Goal: Information Seeking & Learning: Learn about a topic

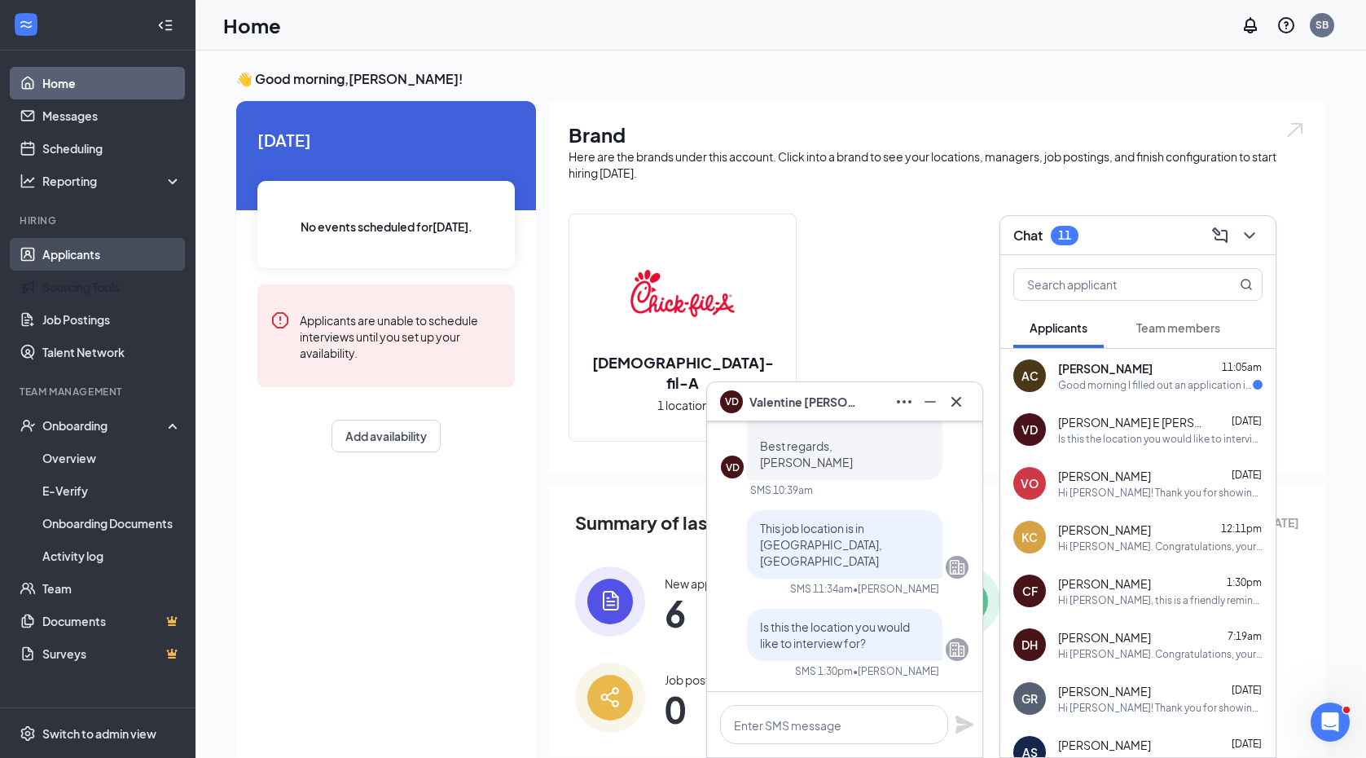
click at [88, 257] on link "Applicants" at bounding box center [111, 254] width 139 height 33
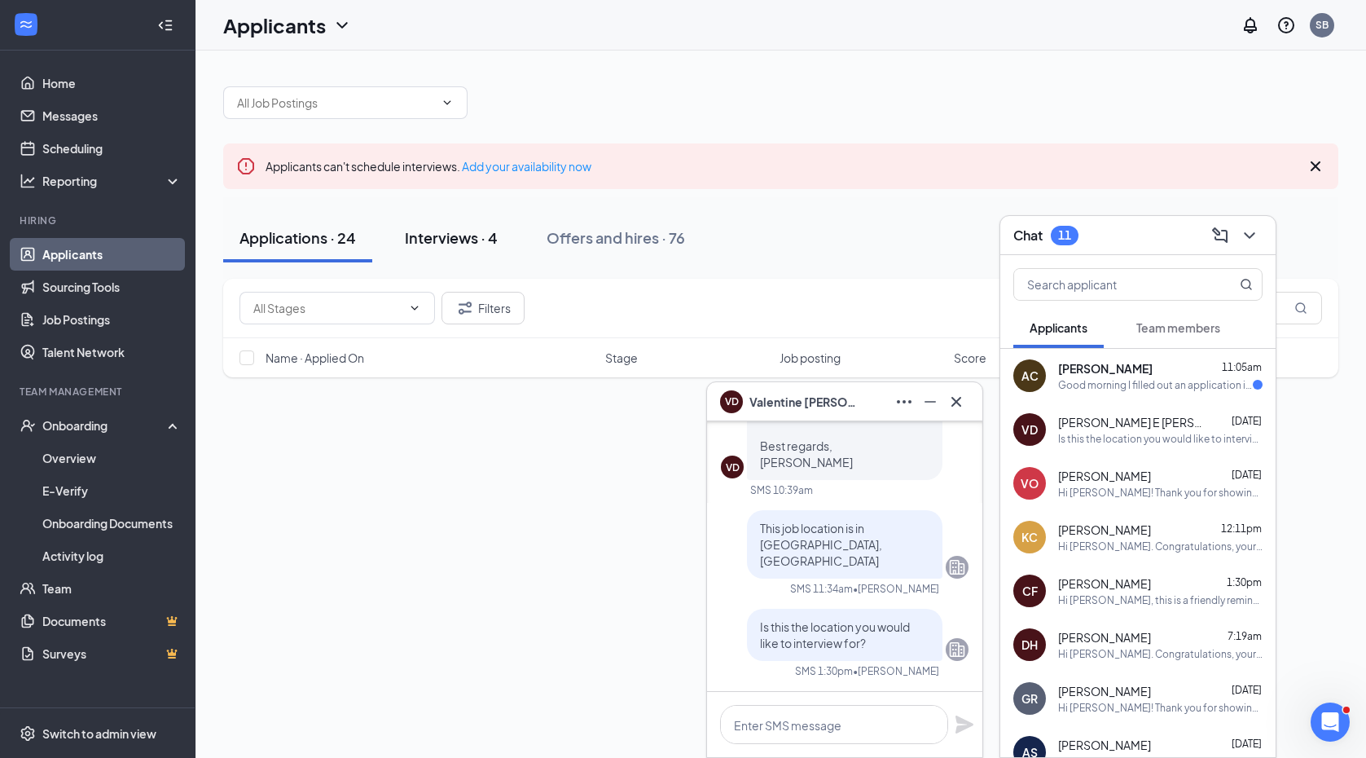
click at [455, 239] on div "Interviews · 4" at bounding box center [451, 237] width 93 height 20
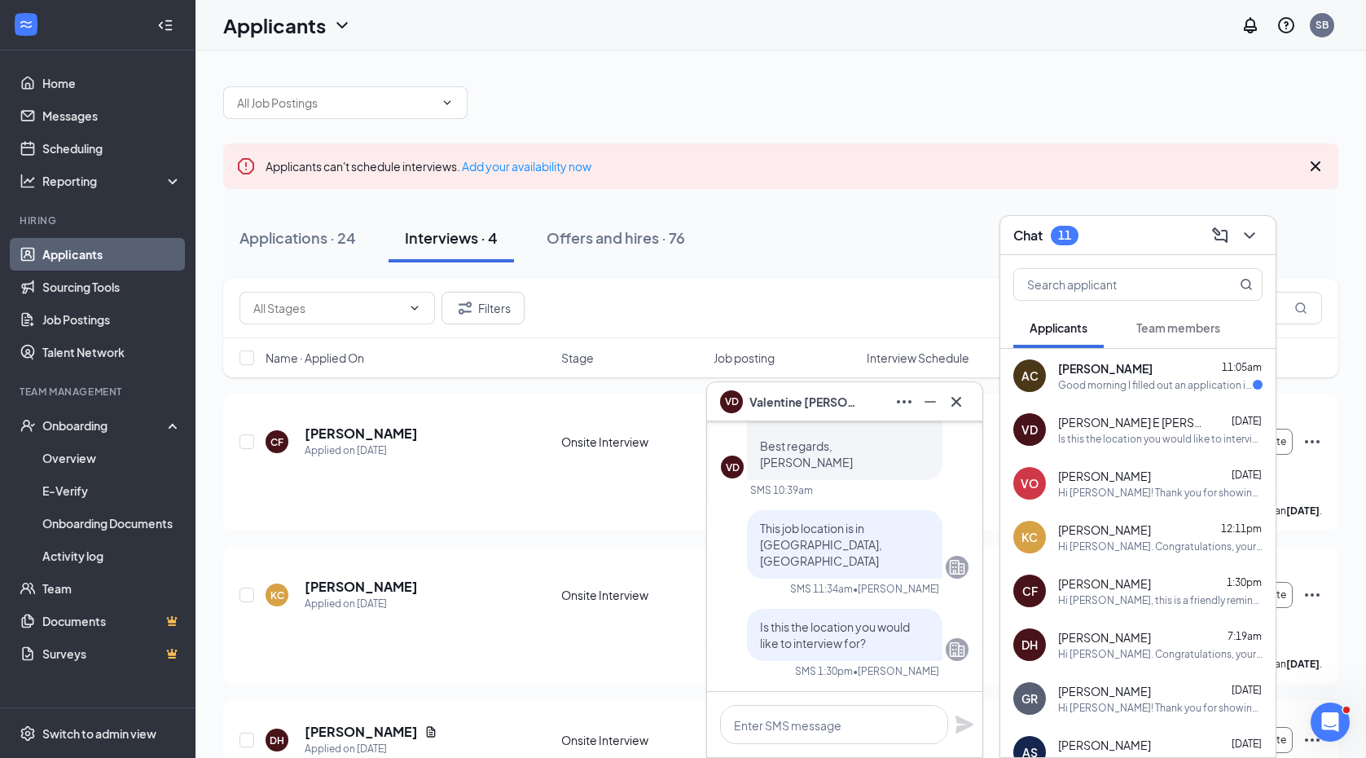
click at [1251, 241] on icon "ChevronDown" at bounding box center [1250, 236] width 20 height 20
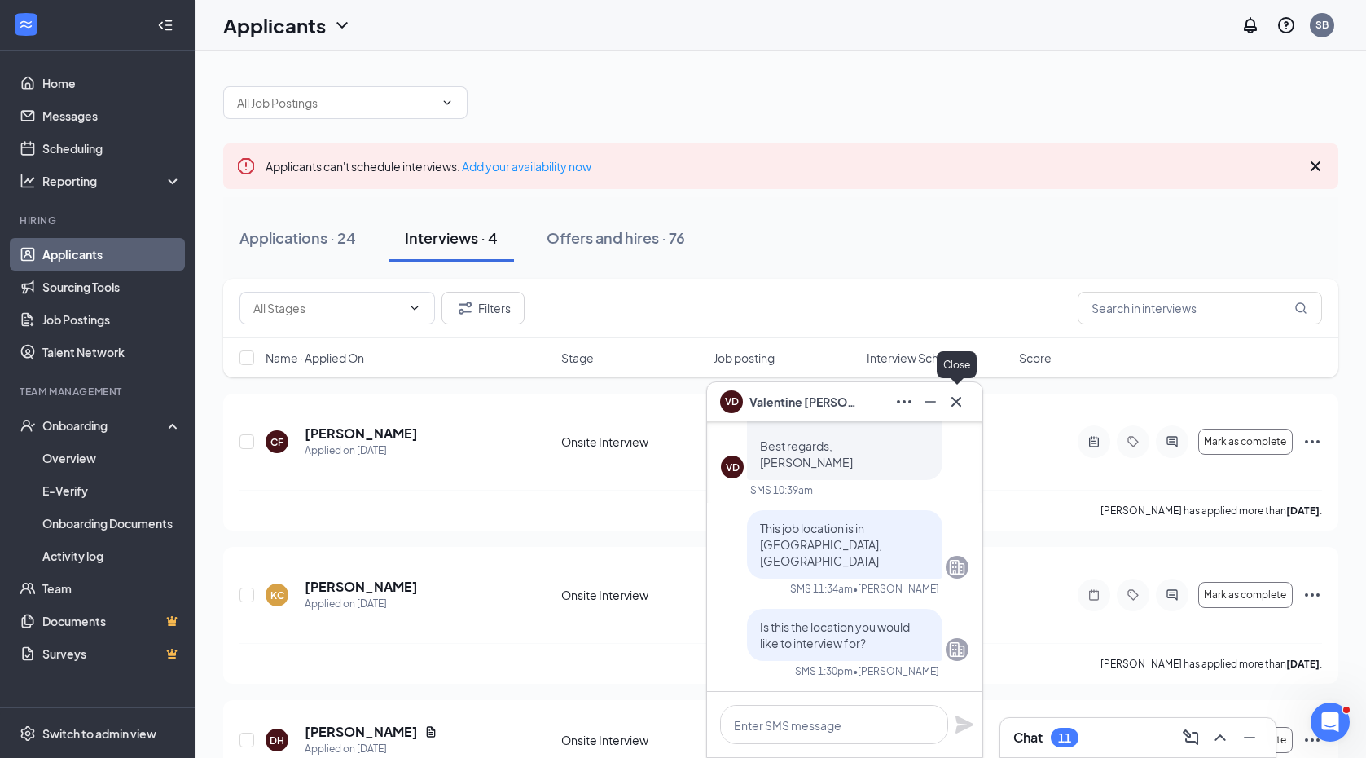
click at [959, 398] on icon "Cross" at bounding box center [957, 402] width 20 height 20
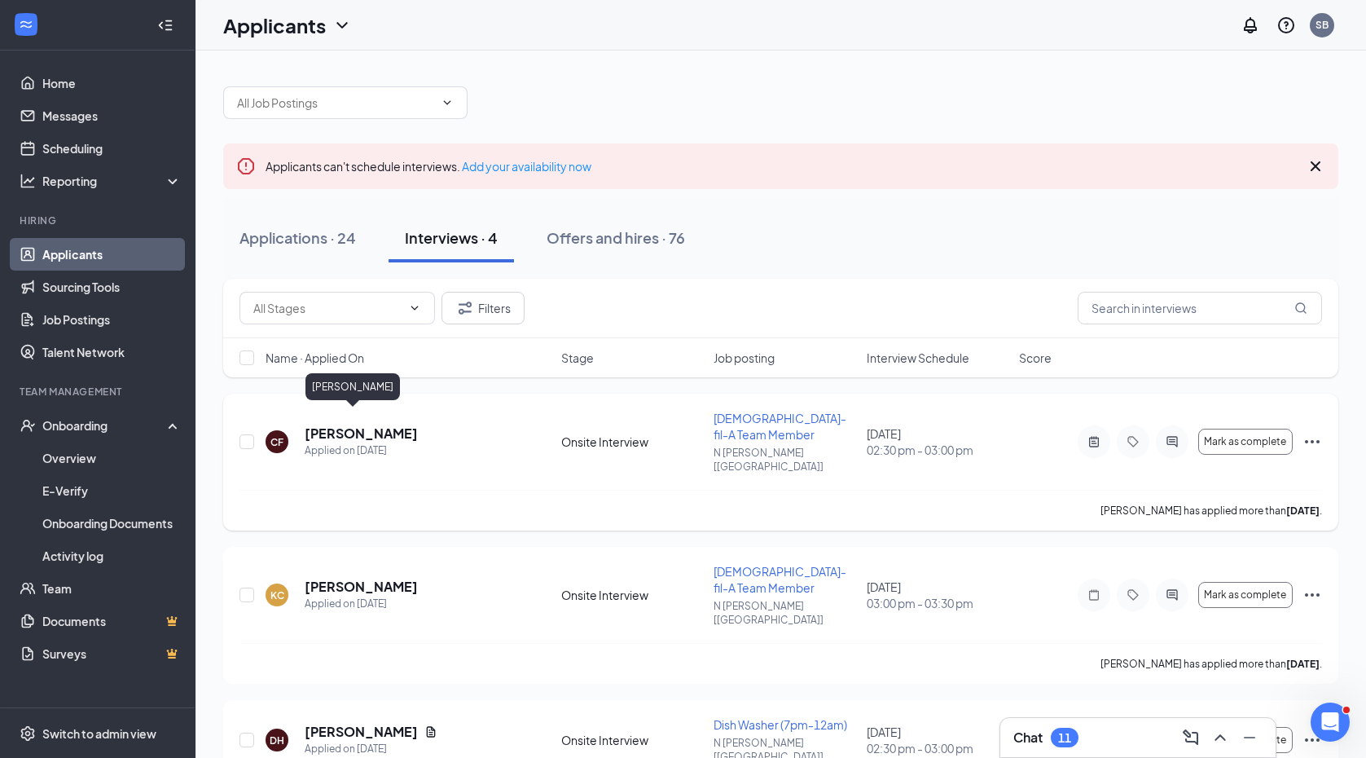
click at [344, 425] on h5 "[PERSON_NAME]" at bounding box center [361, 434] width 113 height 18
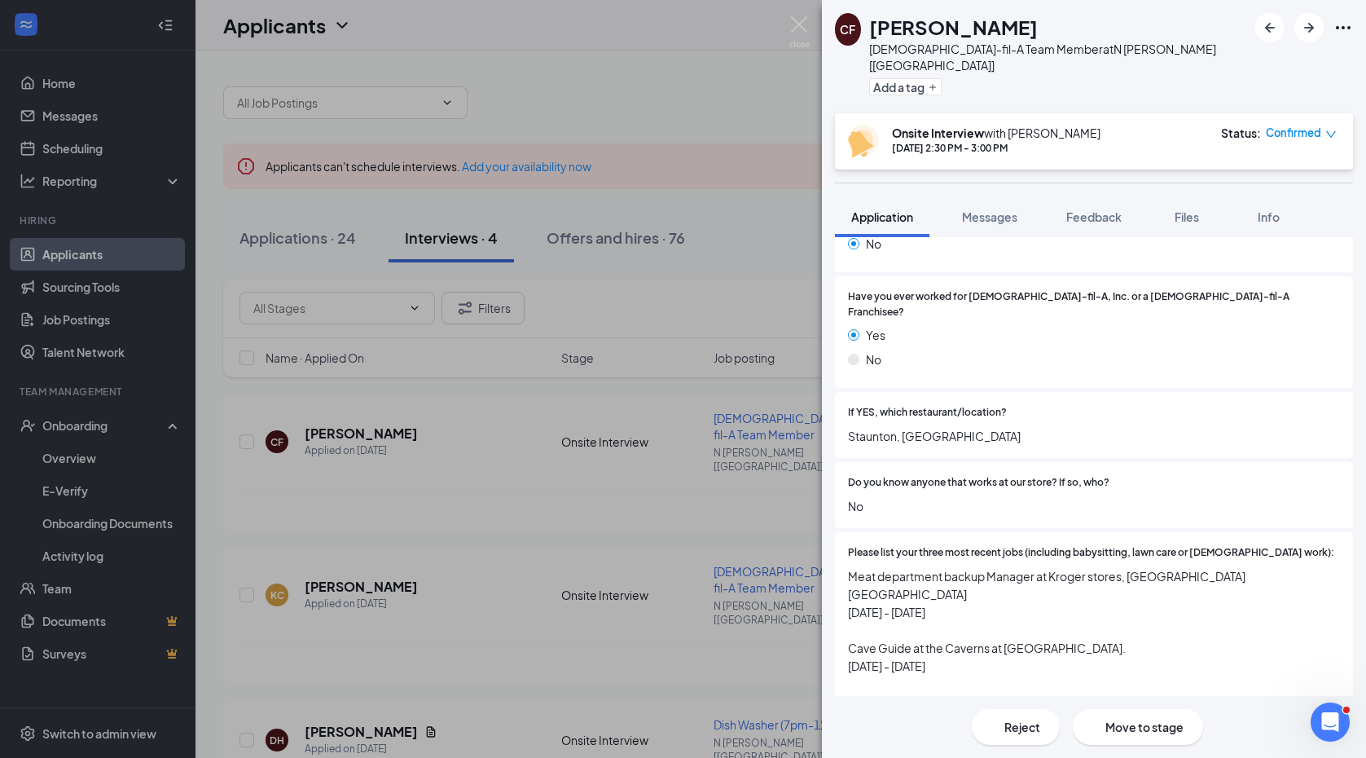
scroll to position [468, 0]
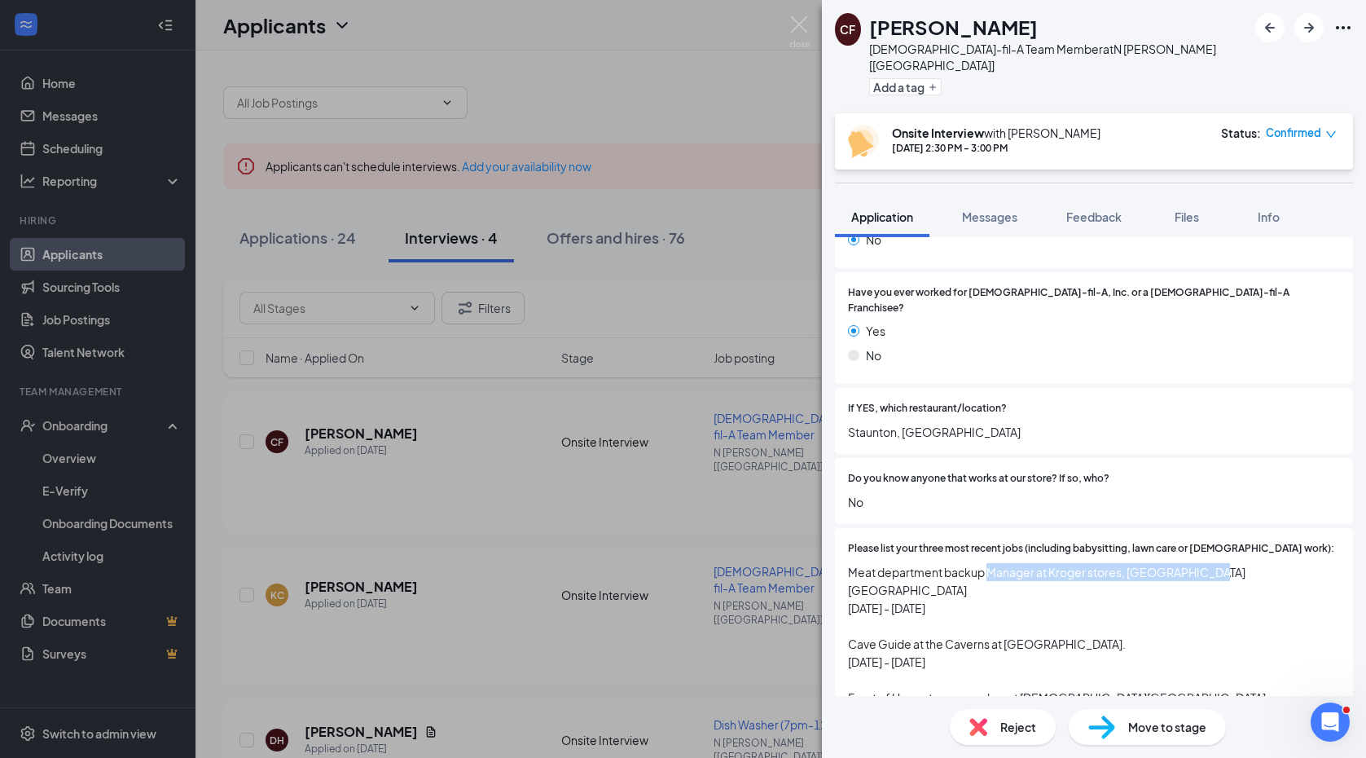
drag, startPoint x: 991, startPoint y: 531, endPoint x: 1204, endPoint y: 532, distance: 212.7
click at [1204, 563] on span "Meat department backup Manager at Kroger stores, [GEOGRAPHIC_DATA] [GEOGRAPHIC_…" at bounding box center [1094, 652] width 492 height 179
drag, startPoint x: 869, startPoint y: 548, endPoint x: 948, endPoint y: 551, distance: 79.1
click at [948, 563] on span "Meat department backup Manager at Kroger stores, [GEOGRAPHIC_DATA] [GEOGRAPHIC_…" at bounding box center [1094, 652] width 492 height 179
click at [973, 563] on span "Meat department backup Manager at Kroger stores, [GEOGRAPHIC_DATA] [GEOGRAPHIC_…" at bounding box center [1094, 652] width 492 height 179
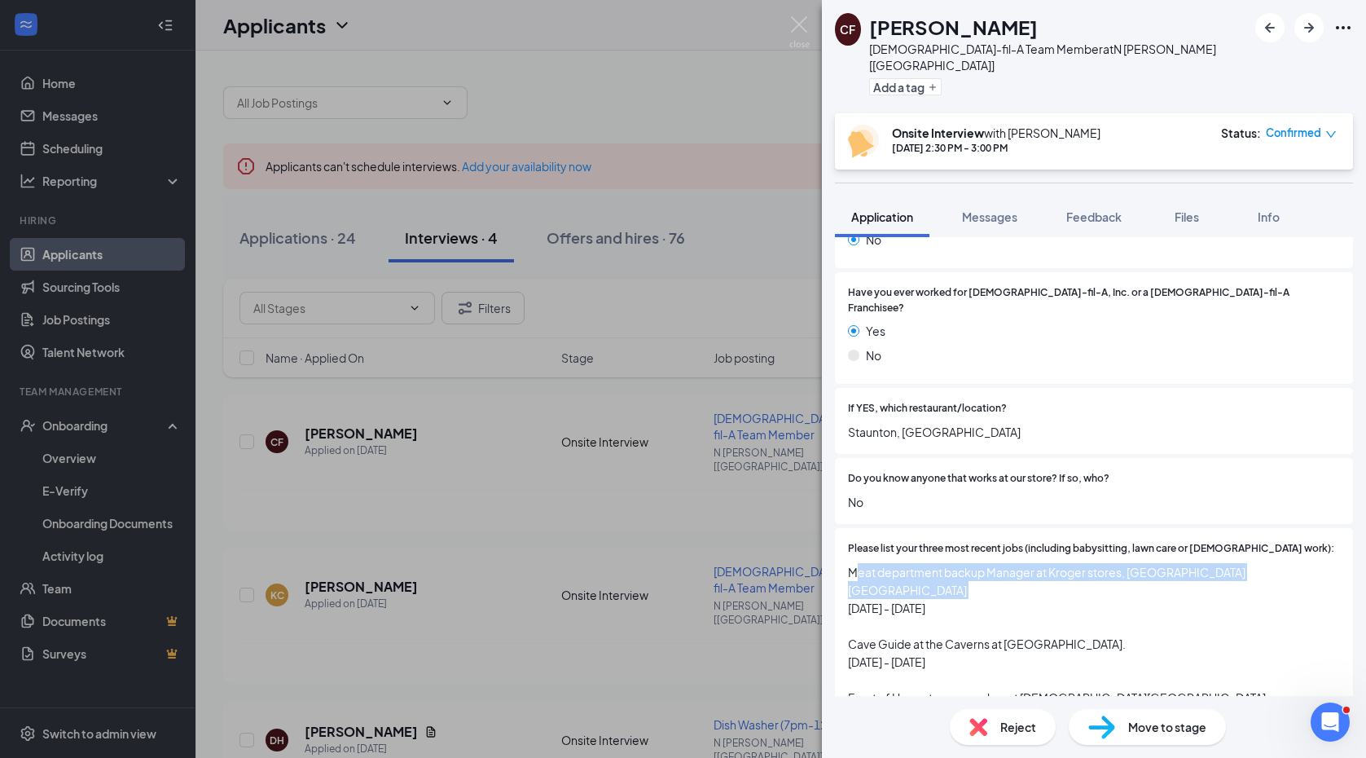
drag, startPoint x: 973, startPoint y: 552, endPoint x: 855, endPoint y: 536, distance: 119.3
click at [855, 563] on span "Meat department backup Manager at Kroger stores, [GEOGRAPHIC_DATA] [GEOGRAPHIC_…" at bounding box center [1094, 652] width 492 height 179
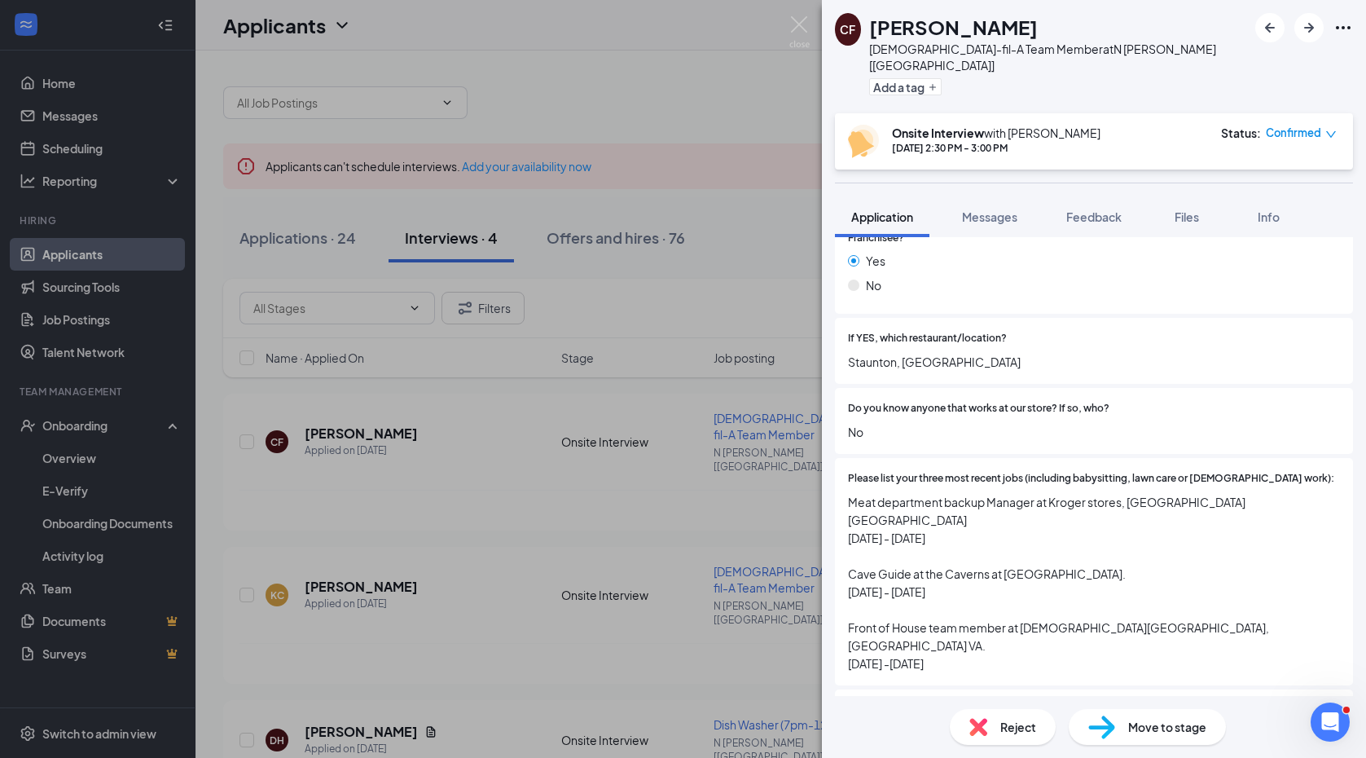
scroll to position [540, 0]
drag, startPoint x: 979, startPoint y: 587, endPoint x: 848, endPoint y: 570, distance: 131.6
click at [848, 570] on span "Meat department backup Manager at Kroger stores, [GEOGRAPHIC_DATA] [GEOGRAPHIC_…" at bounding box center [1094, 580] width 492 height 179
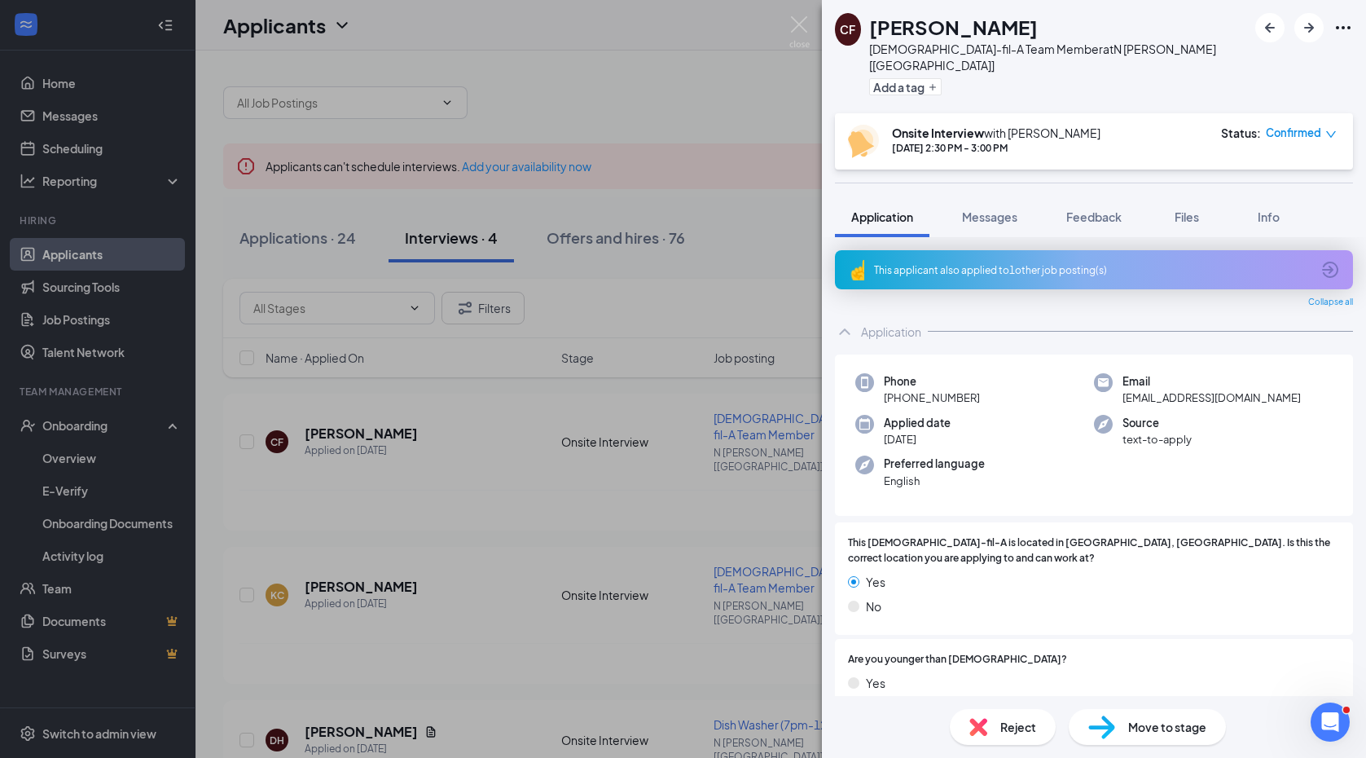
scroll to position [0, 0]
